Goal: Complete application form

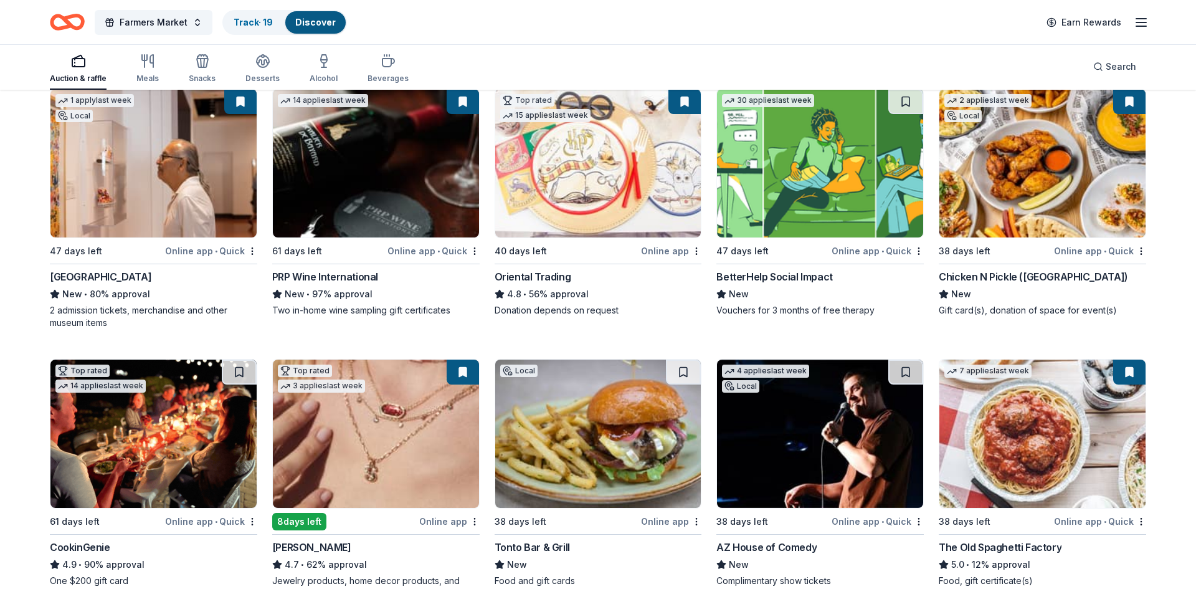
scroll to position [247, 0]
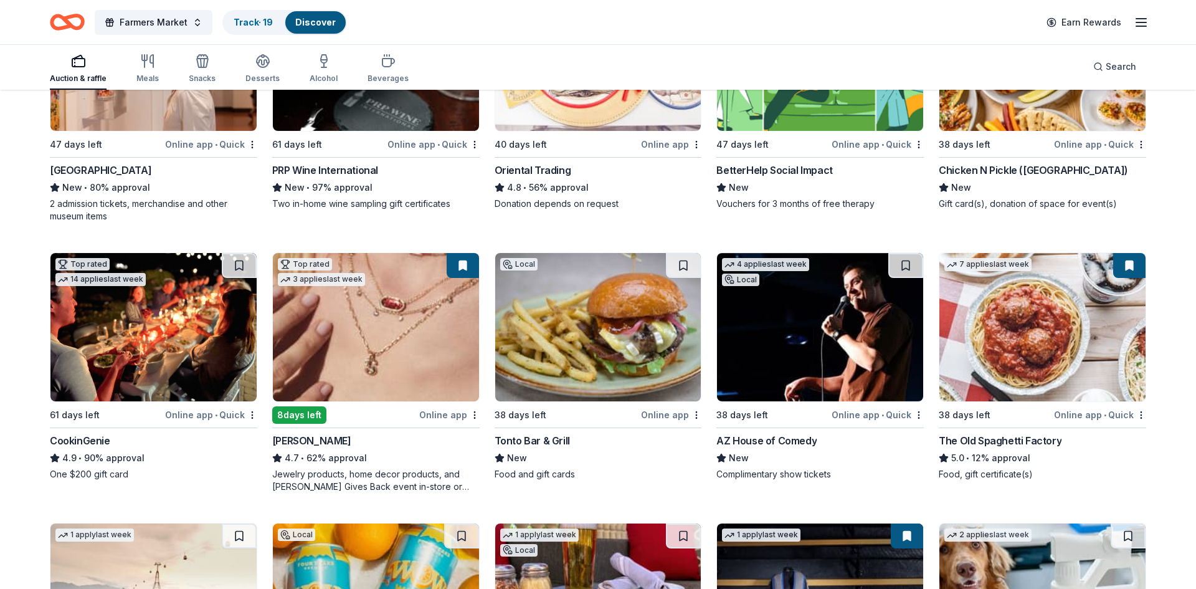
click at [361, 310] on img at bounding box center [376, 327] width 206 height 148
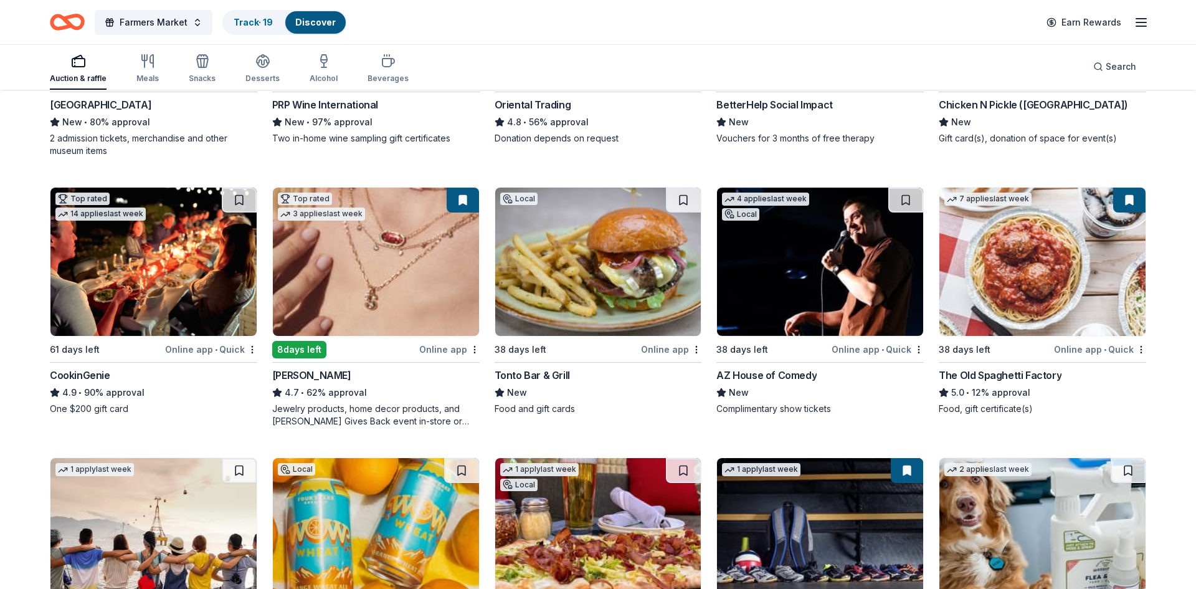
scroll to position [356, 0]
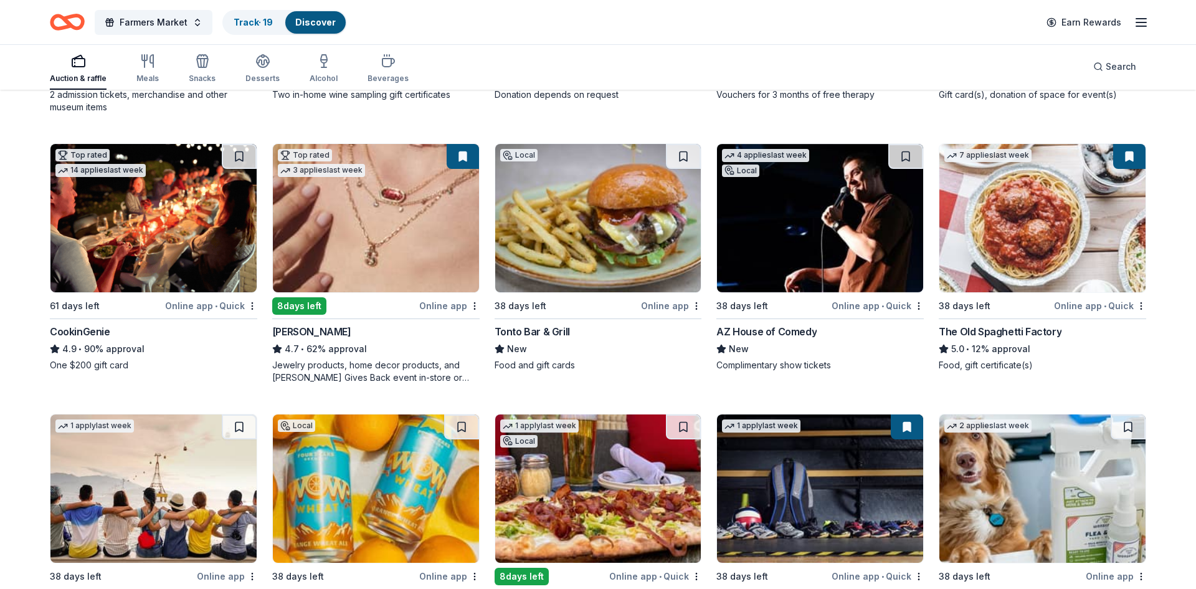
click at [161, 263] on img at bounding box center [153, 218] width 206 height 148
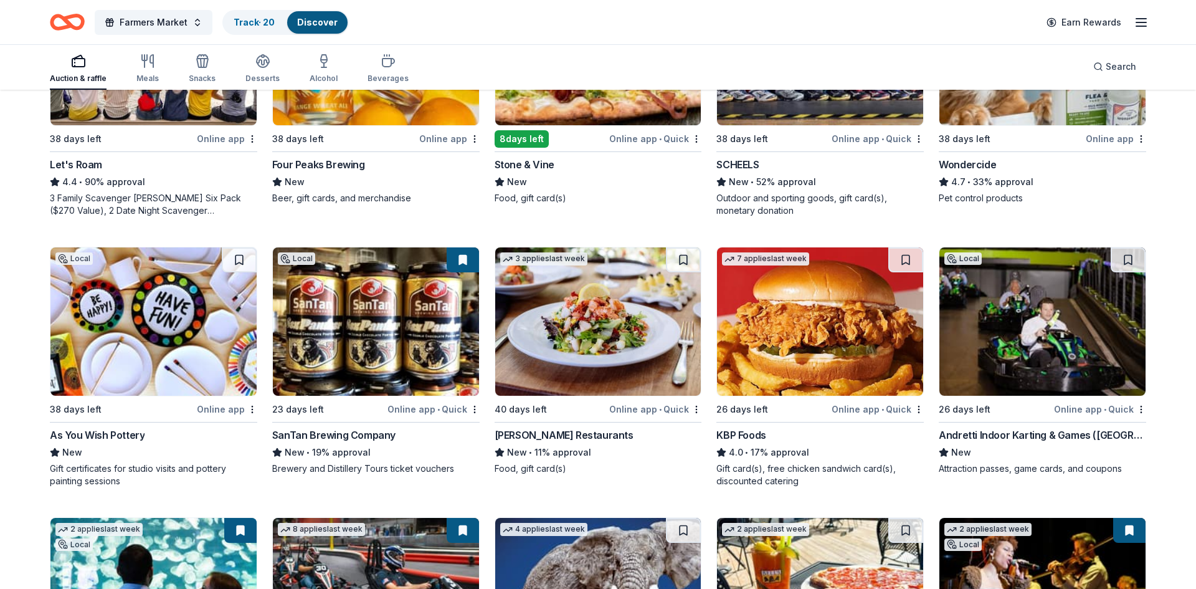
scroll to position [859, 0]
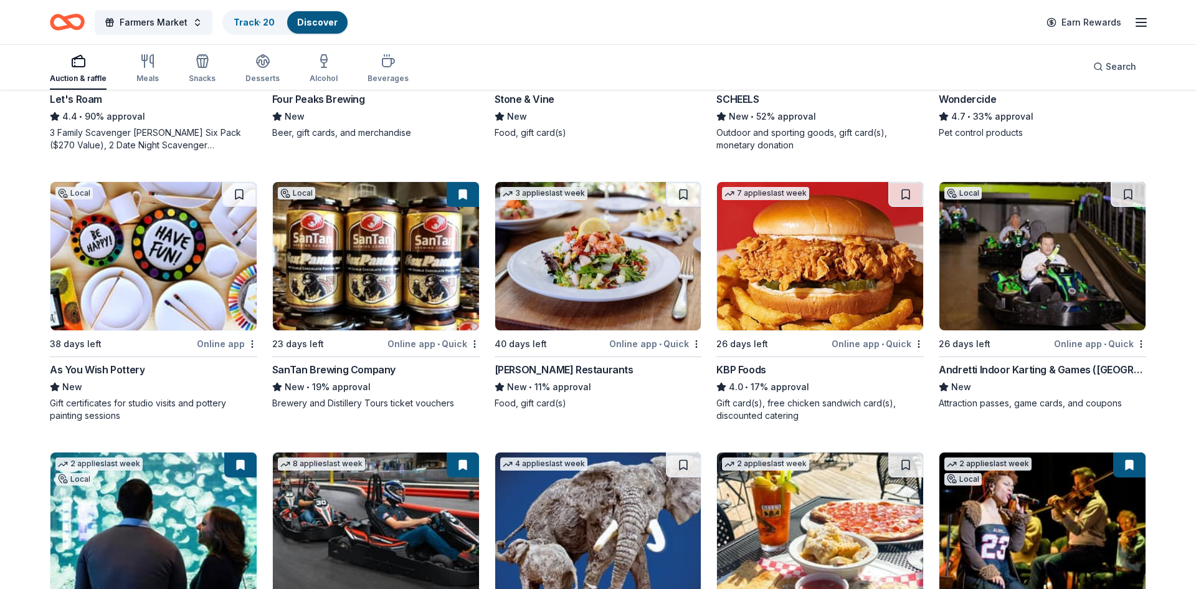
click at [197, 289] on img at bounding box center [153, 256] width 206 height 148
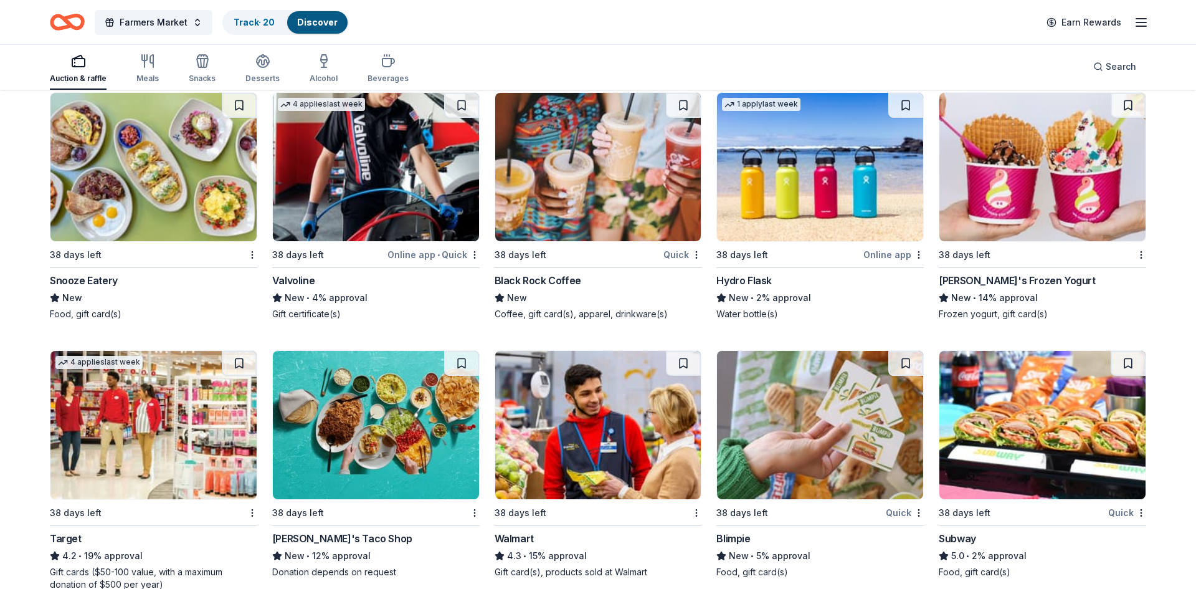
scroll to position [8138, 0]
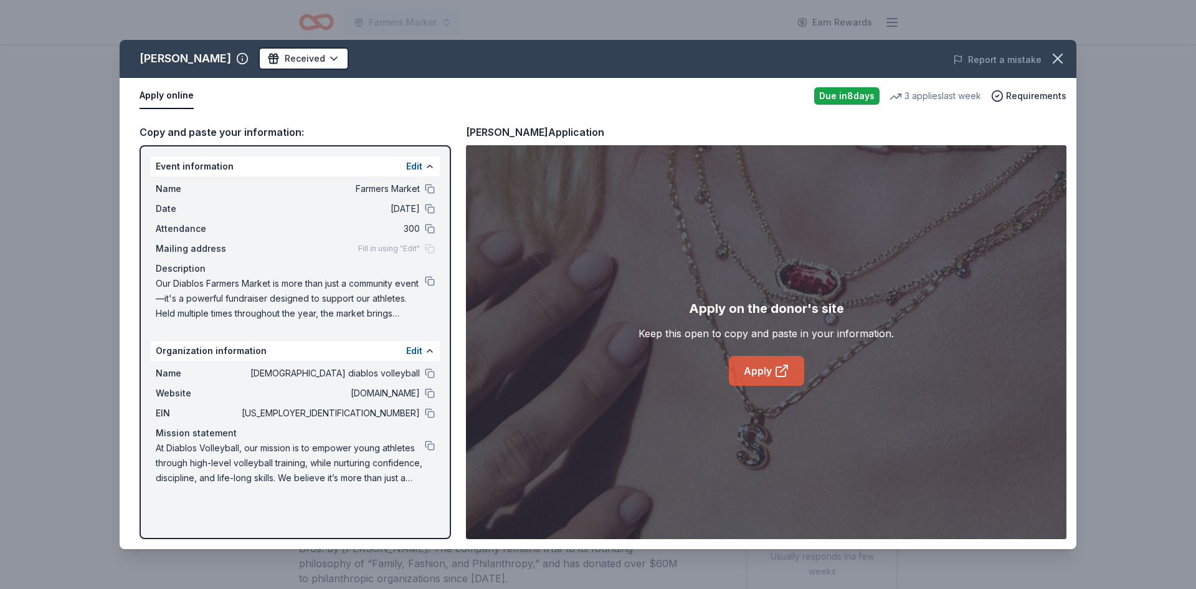
click at [750, 374] on link "Apply" at bounding box center [766, 371] width 75 height 30
click at [1060, 55] on icon "button" at bounding box center [1058, 58] width 9 height 9
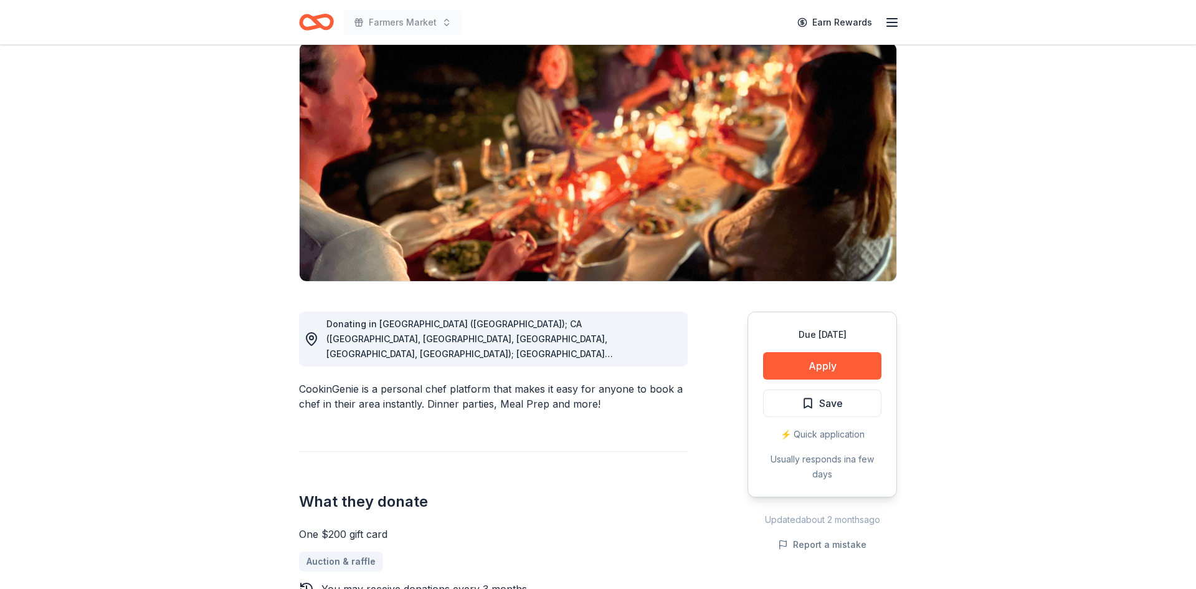
scroll to position [216, 0]
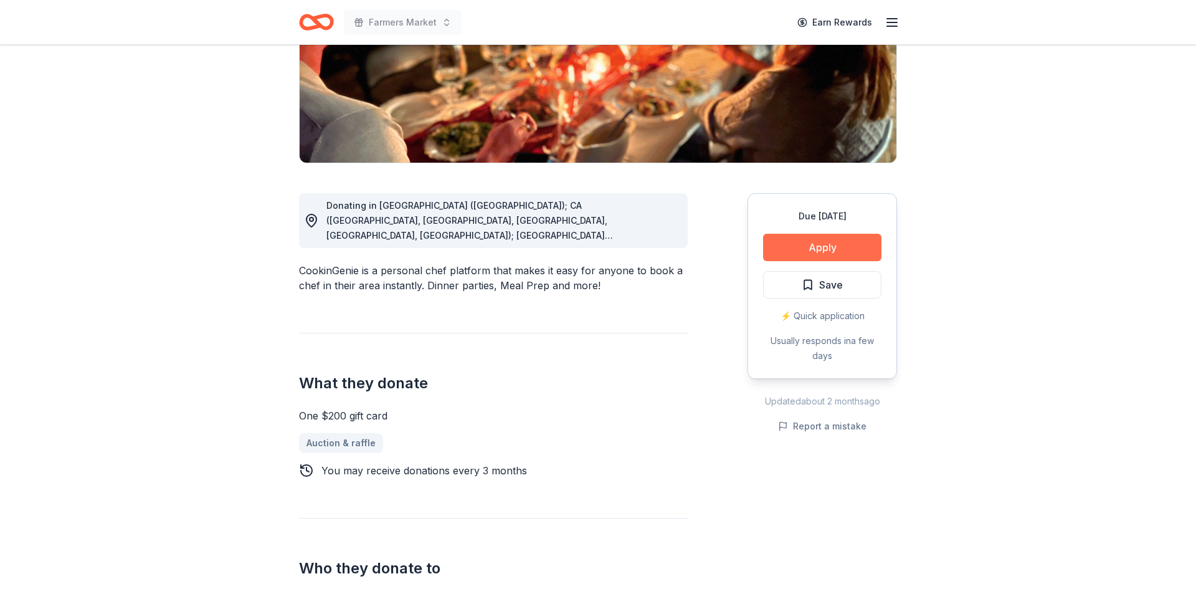
click at [838, 245] on button "Apply" at bounding box center [822, 247] width 118 height 27
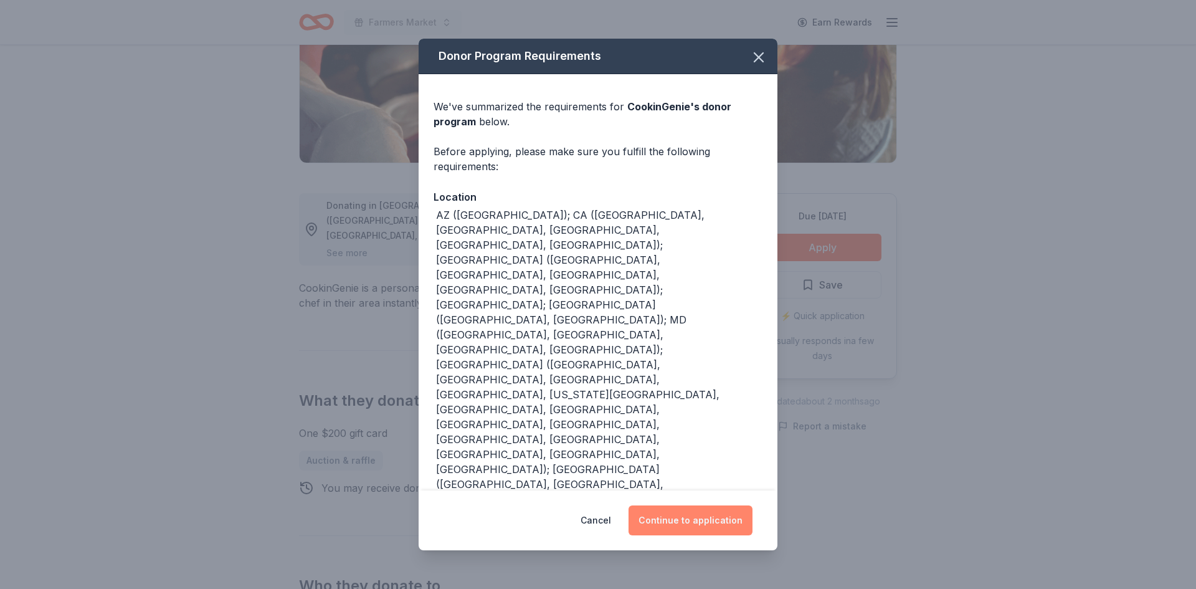
click at [715, 517] on button "Continue to application" at bounding box center [691, 520] width 124 height 30
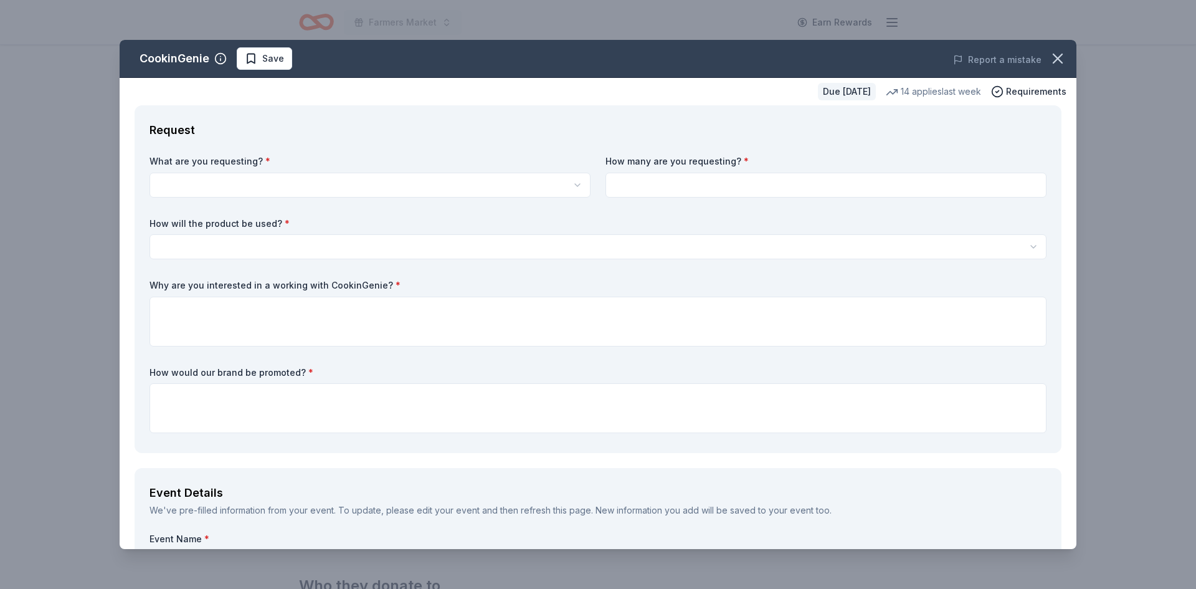
click at [259, 191] on html "Farmers Market Earn Rewards Due in 61 days Share CookinGenie 4.9 • 8 reviews 14…" at bounding box center [598, 78] width 1196 height 589
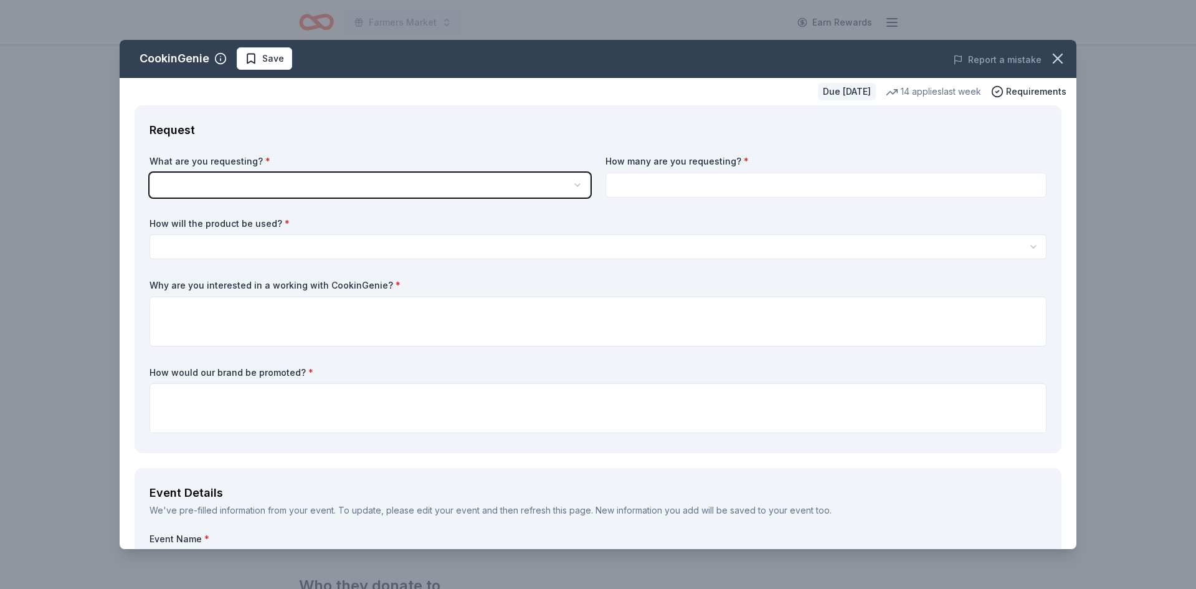
scroll to position [0, 0]
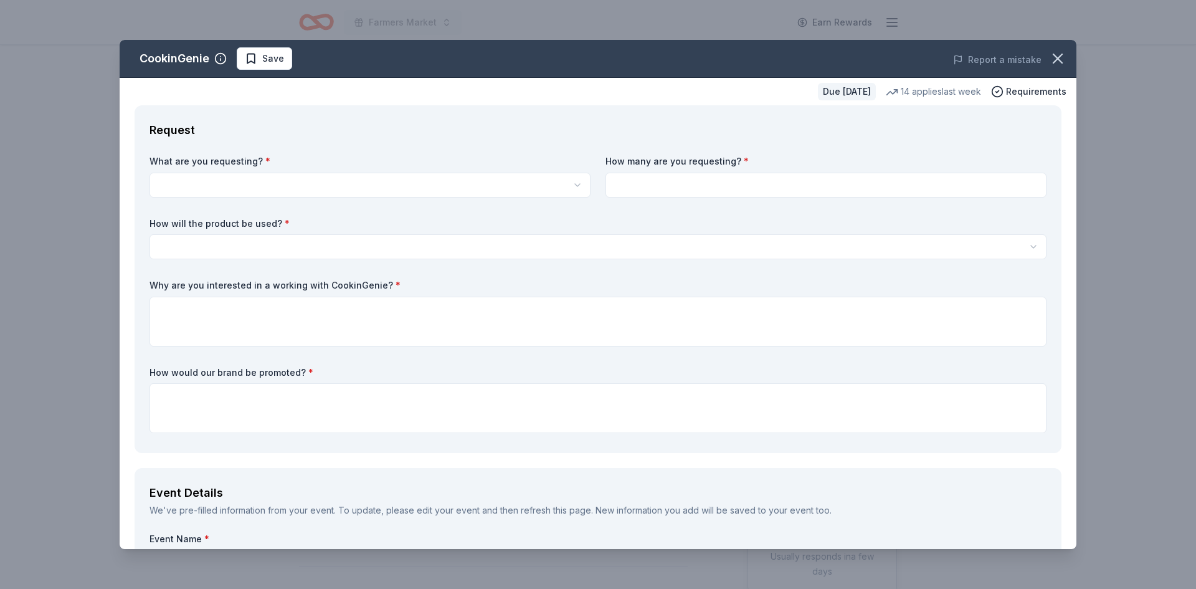
click at [315, 183] on html "Farmers Market Earn Rewards Due in 61 days Share CookinGenie 4.9 • 8 reviews 14…" at bounding box center [598, 294] width 1196 height 589
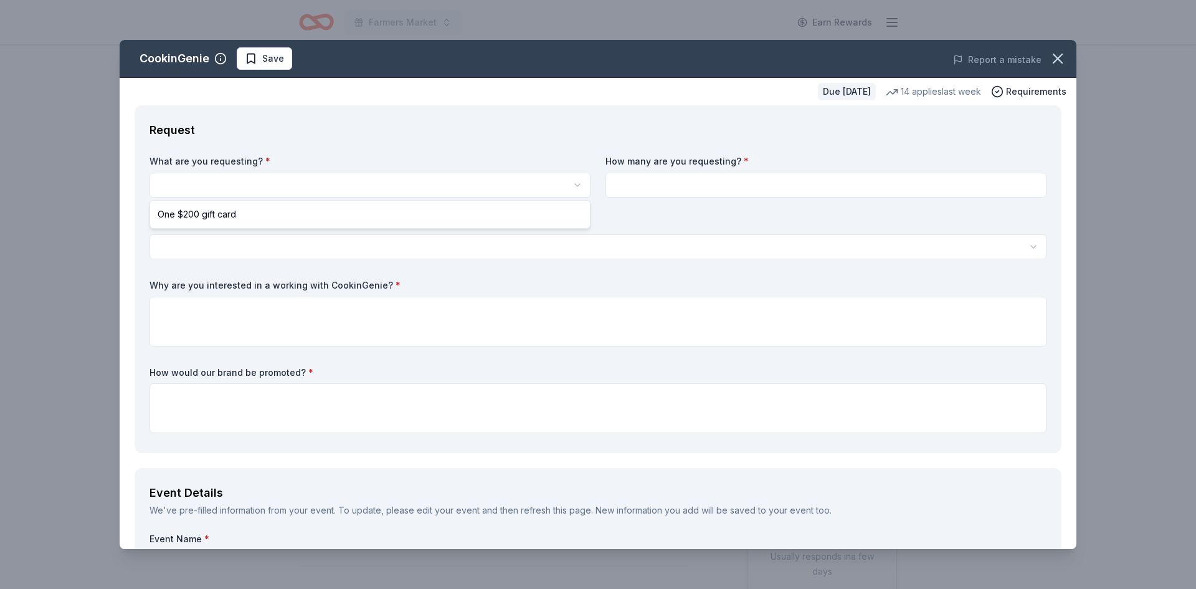
select select "One $200 gift card"
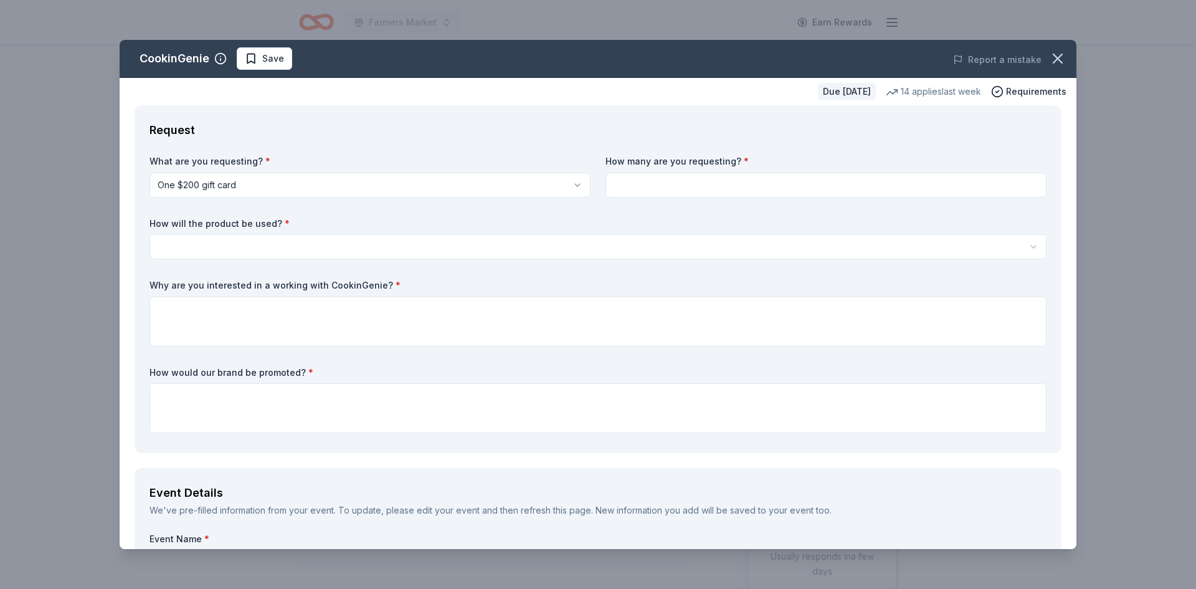
click at [667, 188] on input at bounding box center [826, 185] width 441 height 25
type input "1"
type input "2"
type input "1"
click at [427, 240] on html "Farmers Market Earn Rewards Due in 61 days Share CookinGenie 4.9 • 8 reviews 14…" at bounding box center [598, 294] width 1196 height 589
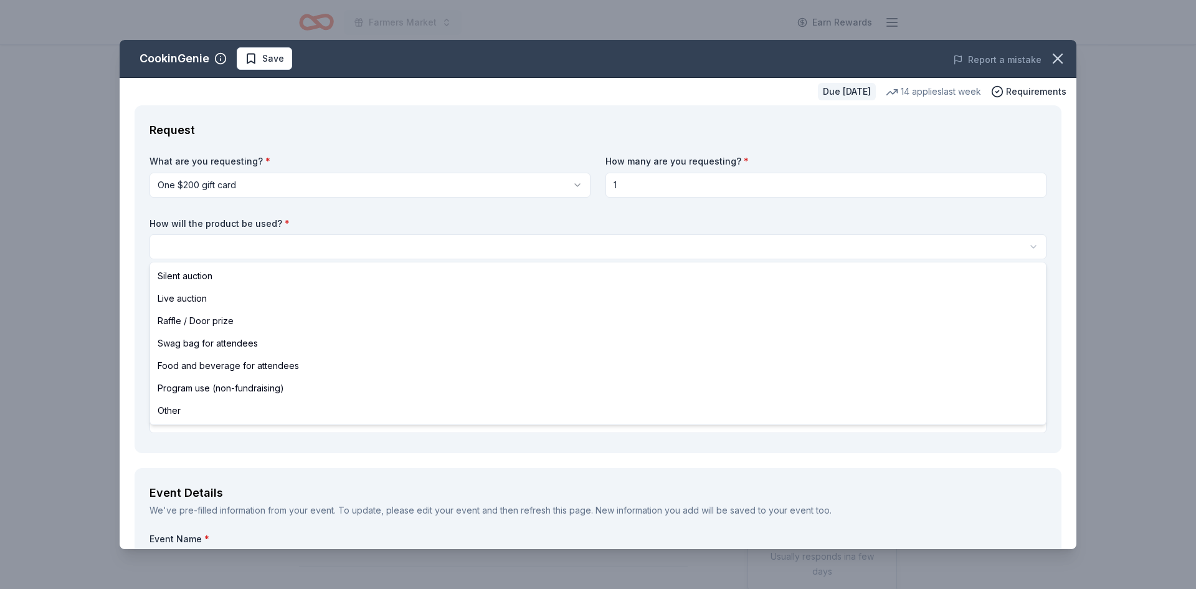
select select "raffleDoorPrize"
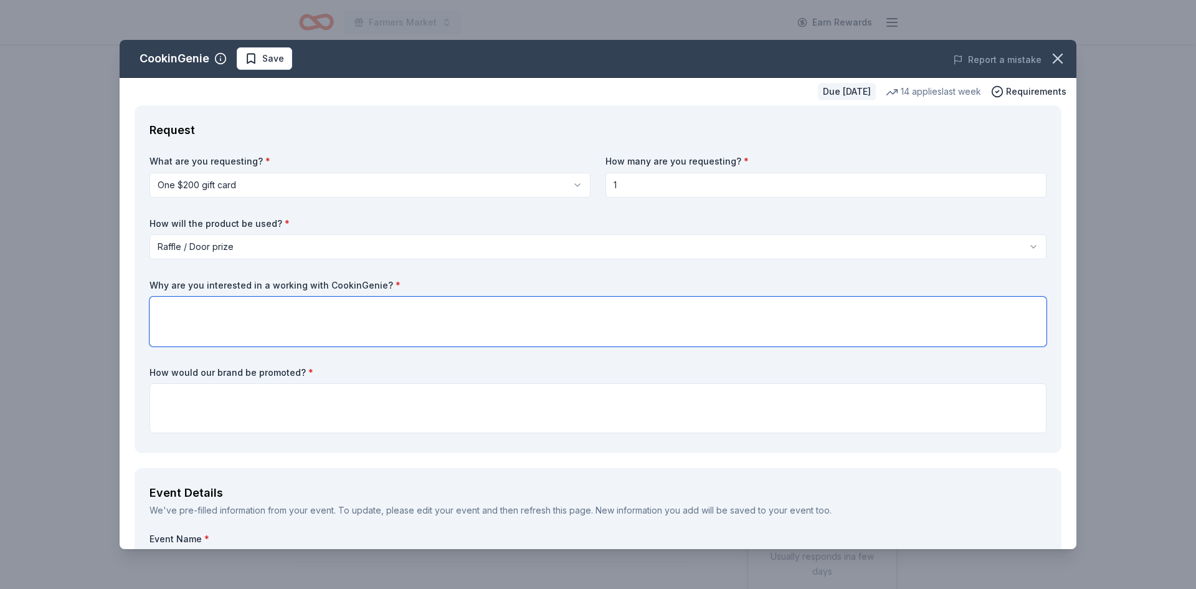
click at [198, 307] on textarea at bounding box center [598, 322] width 897 height 50
click at [308, 321] on textarea at bounding box center [598, 322] width 897 height 50
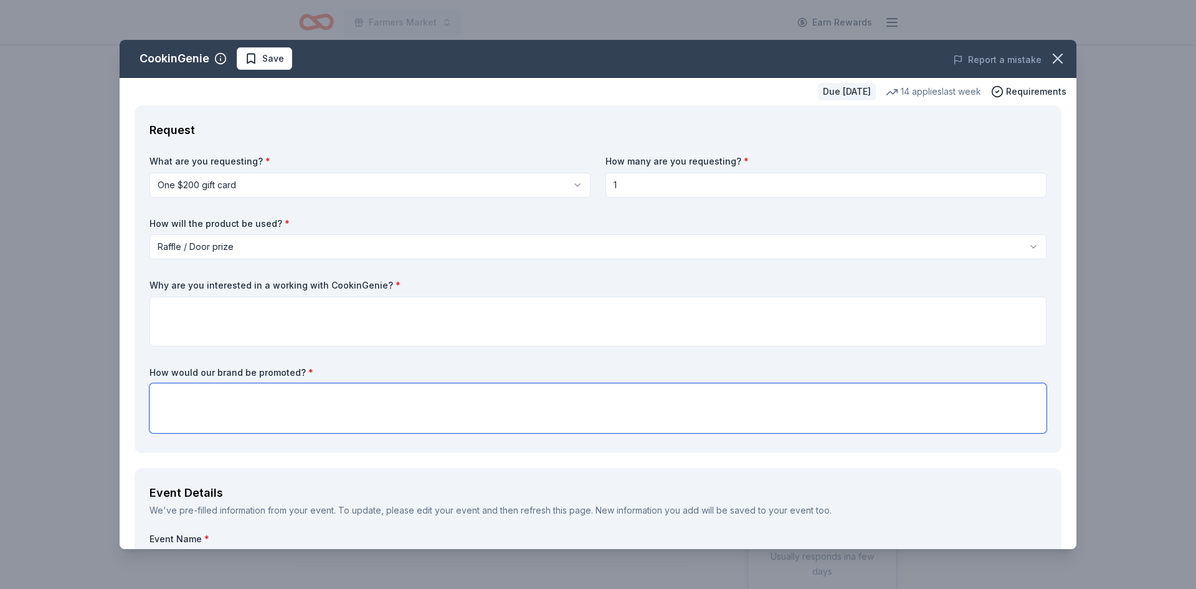
click at [292, 399] on textarea at bounding box center [598, 408] width 897 height 50
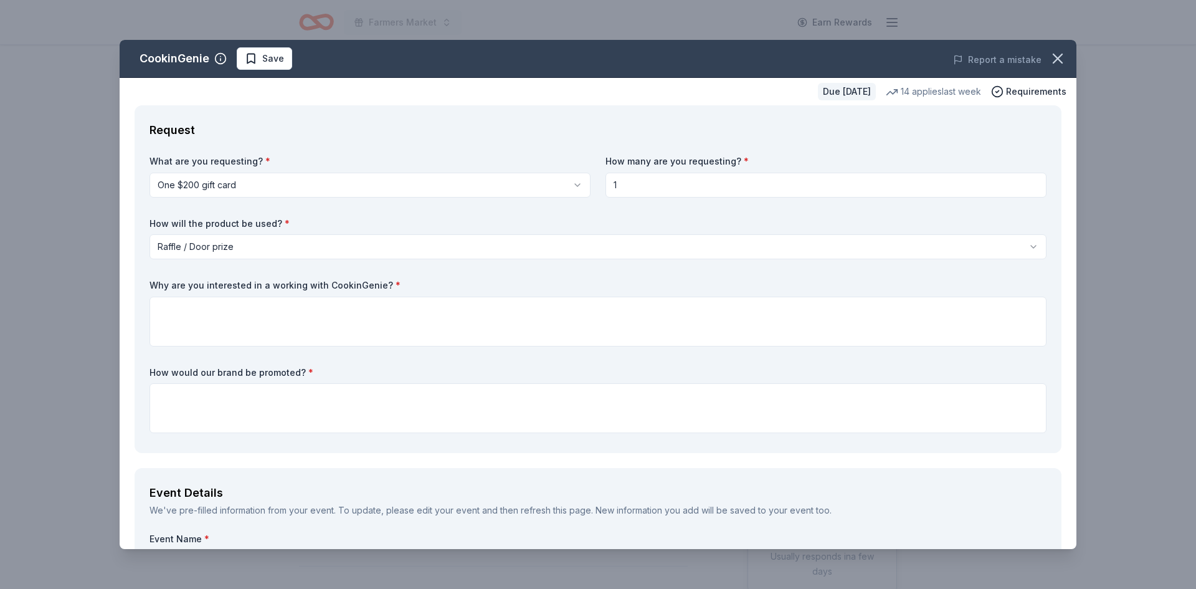
click at [342, 295] on div "Why are you interested in a working with CookinGenie? *" at bounding box center [598, 312] width 897 height 67
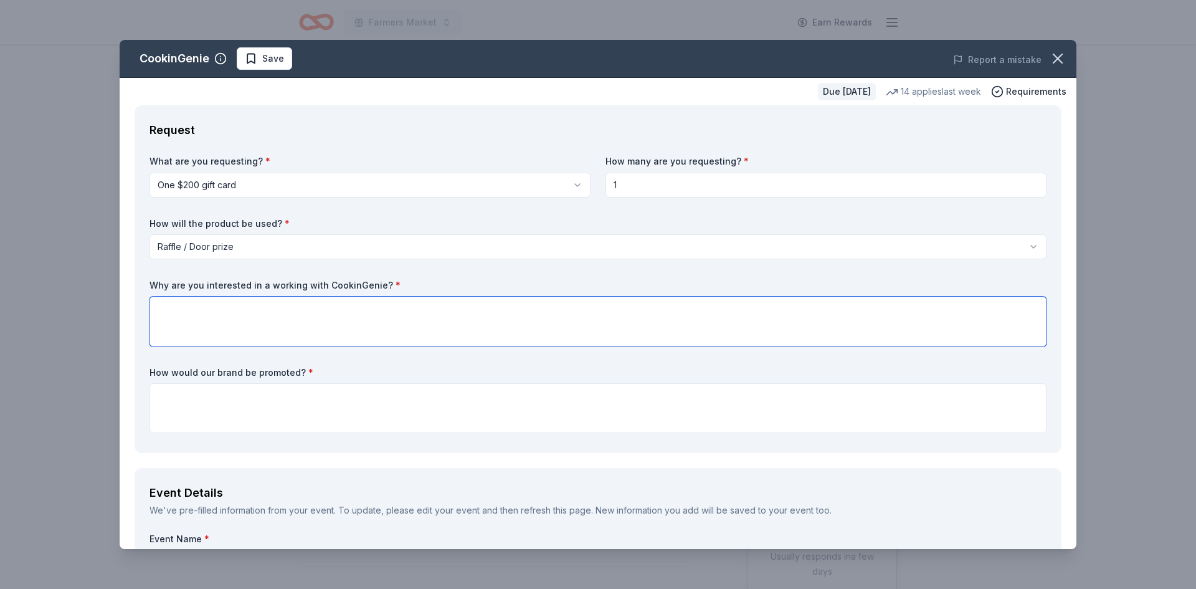
click at [348, 310] on textarea at bounding box center [598, 322] width 897 height 50
paste textarea "Why Diablos Volleyball Is Interested in Partnering with Cooking Genie At Diablo…"
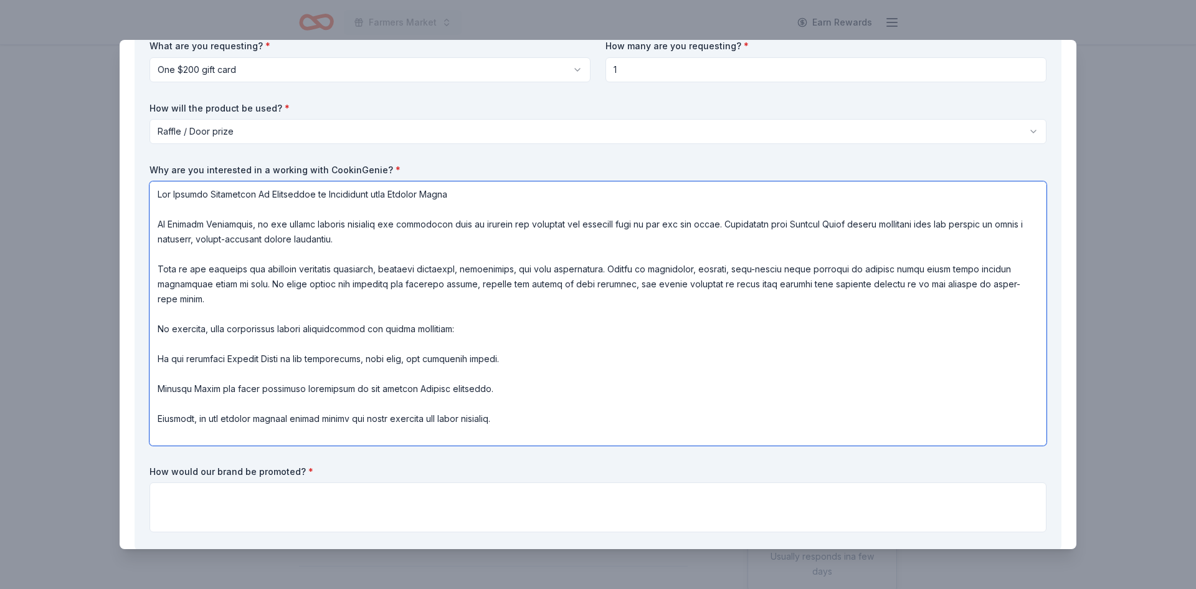
scroll to position [1, 0]
type textarea "Why Diablos Volleyball Is Interested in Partnering with Cooking Genie At Diablo…"
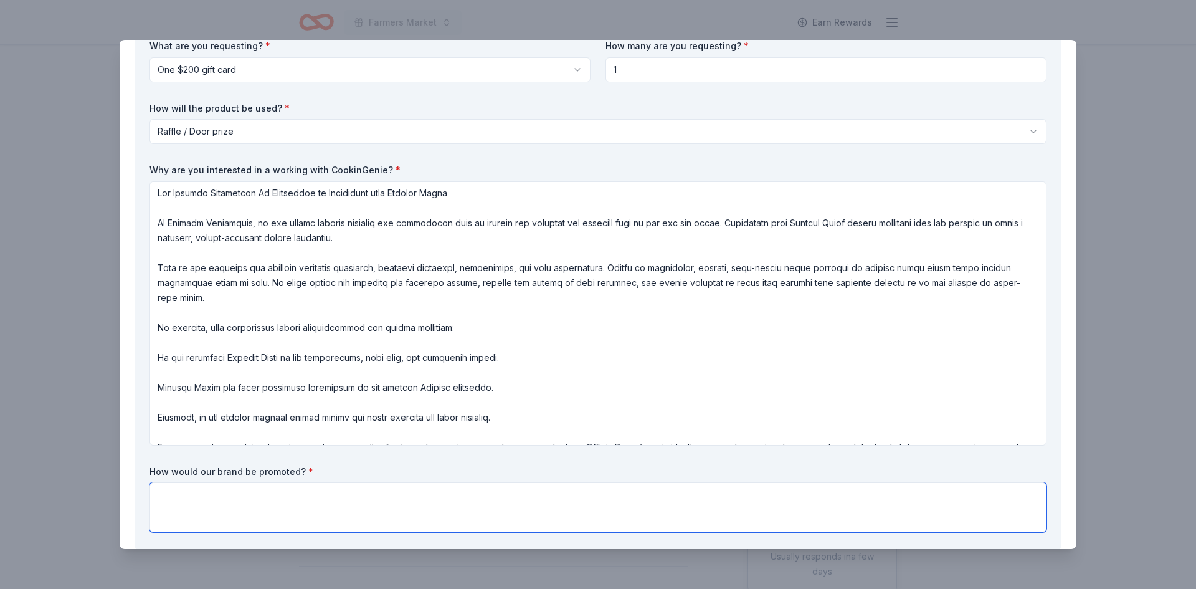
click at [338, 513] on textarea at bounding box center [598, 507] width 897 height 50
click at [193, 510] on textarea at bounding box center [598, 507] width 897 height 50
paste textarea "Brand Promotion Opportunities for Cooking Genie As a partner, Cooking Genie’s b…"
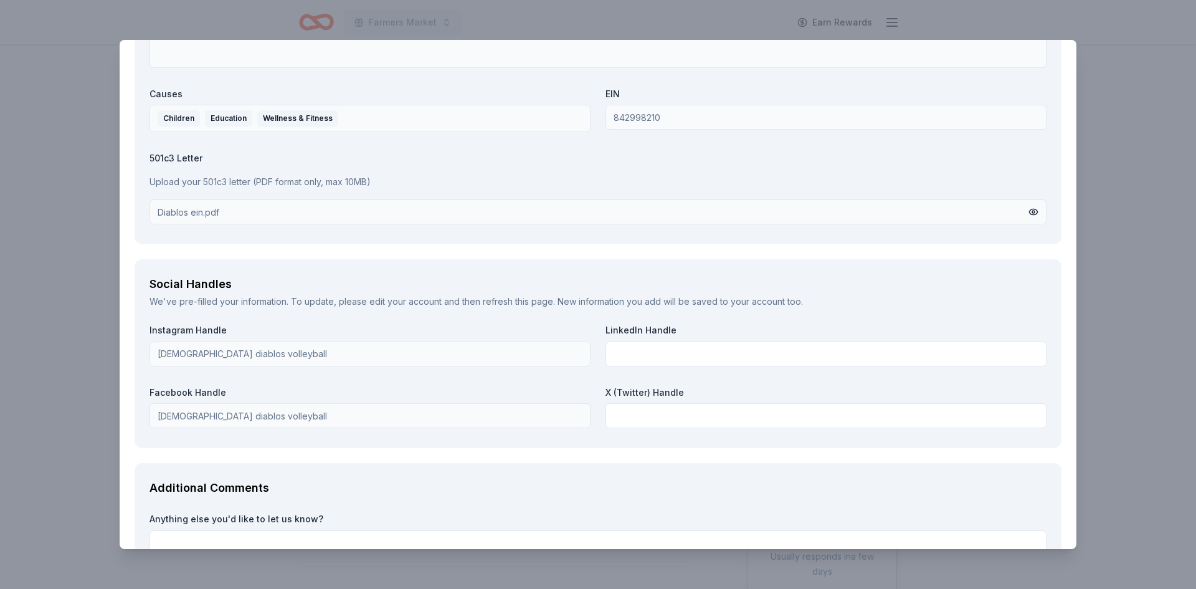
scroll to position [1815, 0]
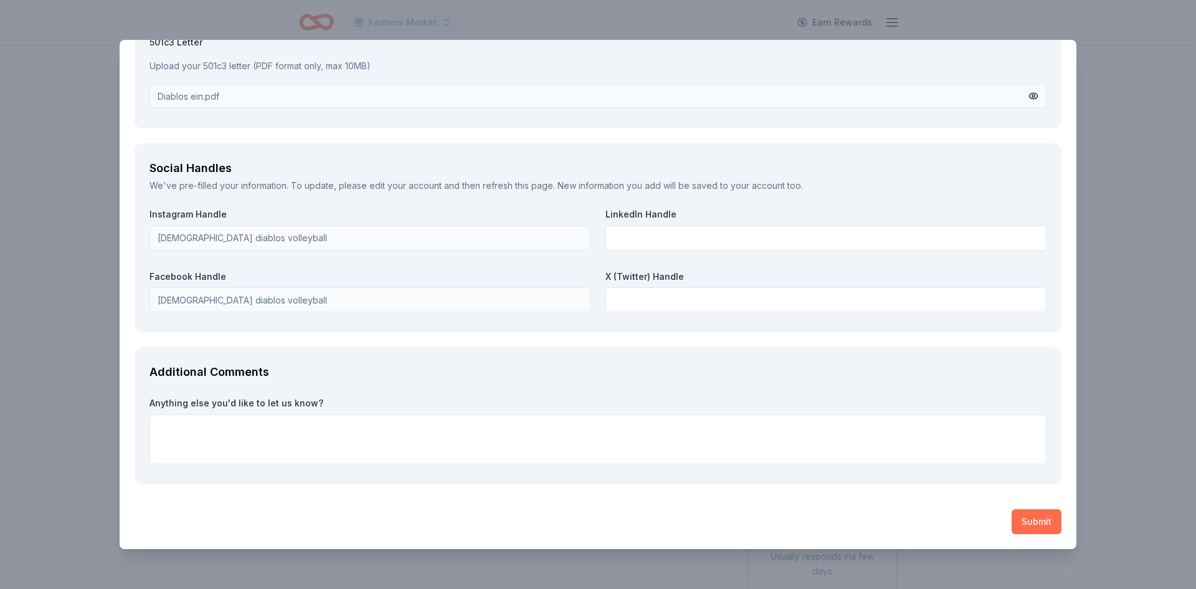
type textarea "Brand Promotion Opportunities for Cooking Genie As a partner, Cooking Genie’s b…"
click at [1035, 521] on button "Submit" at bounding box center [1037, 521] width 50 height 25
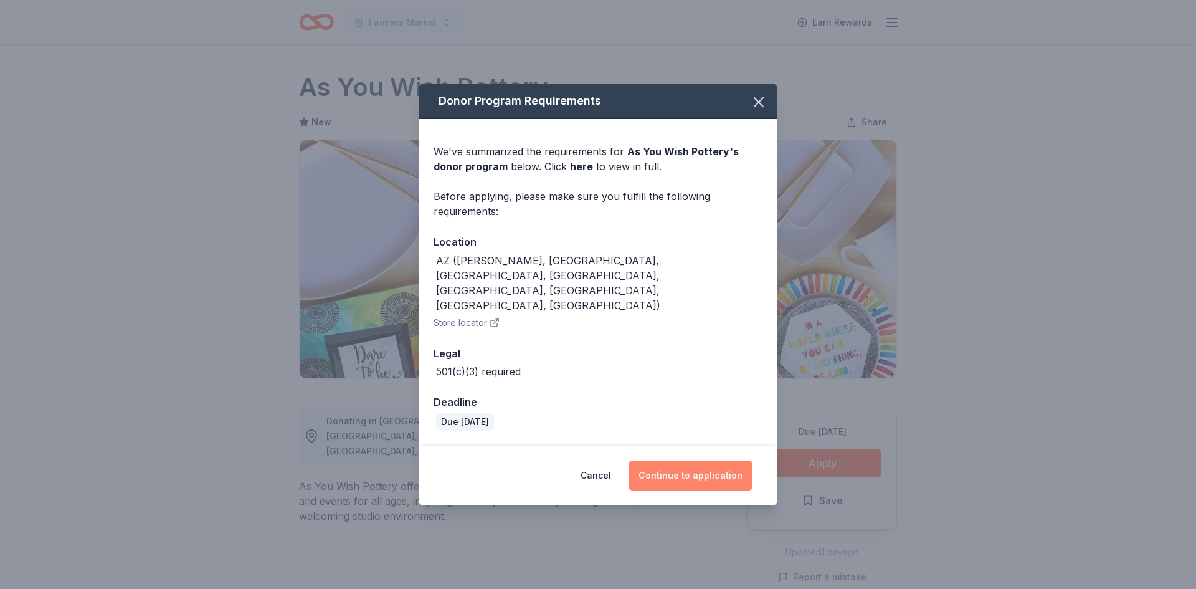
click at [709, 464] on button "Continue to application" at bounding box center [691, 475] width 124 height 30
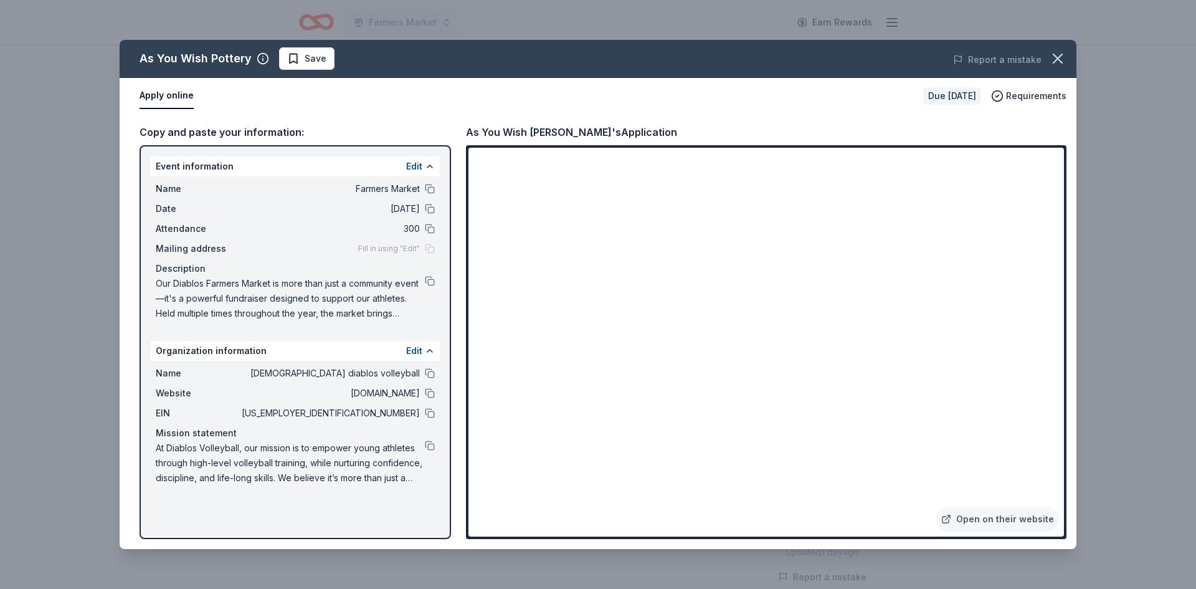
click at [422, 212] on div "Date [DATE]" at bounding box center [295, 208] width 279 height 15
click at [426, 207] on button at bounding box center [430, 209] width 10 height 10
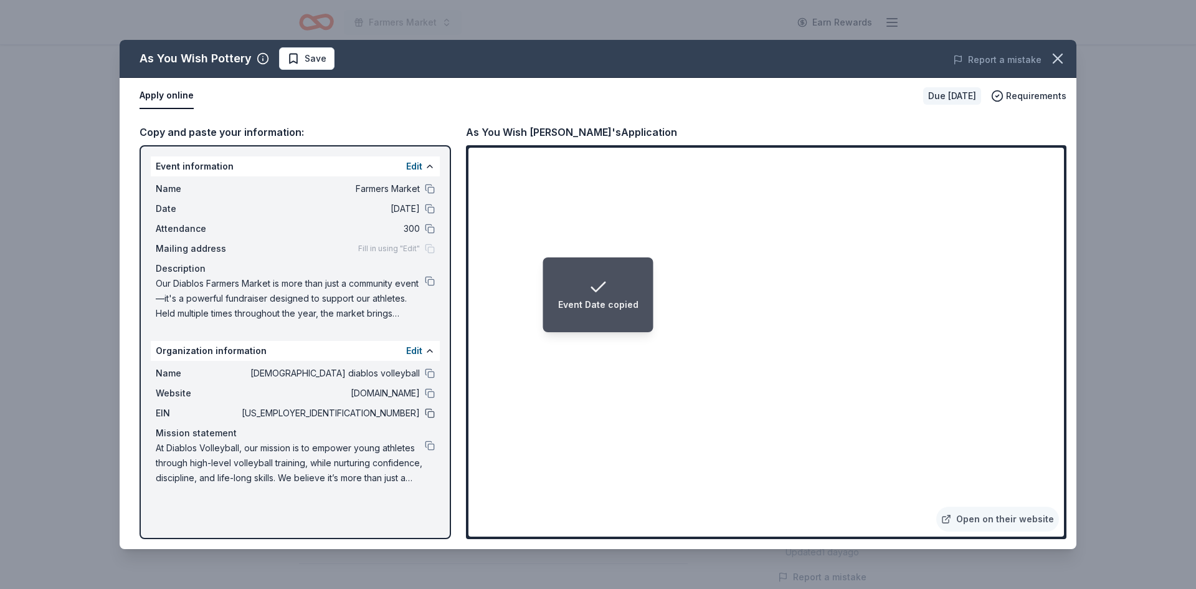
click at [431, 415] on button at bounding box center [430, 413] width 10 height 10
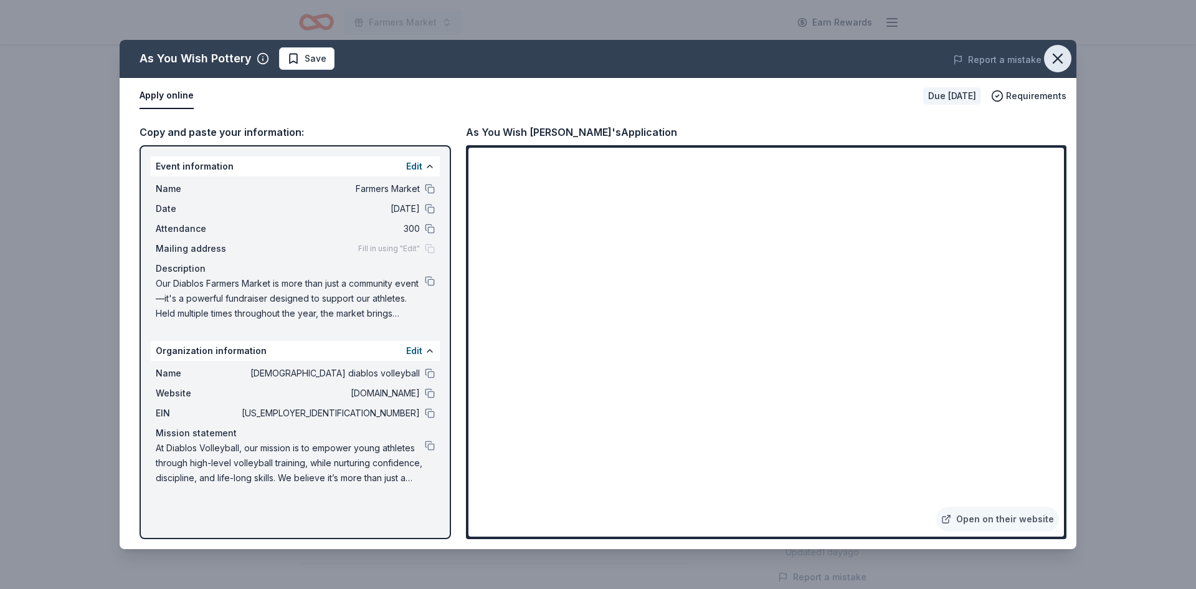
click at [1057, 60] on icon "button" at bounding box center [1057, 58] width 17 height 17
